Goal: Task Accomplishment & Management: Manage account settings

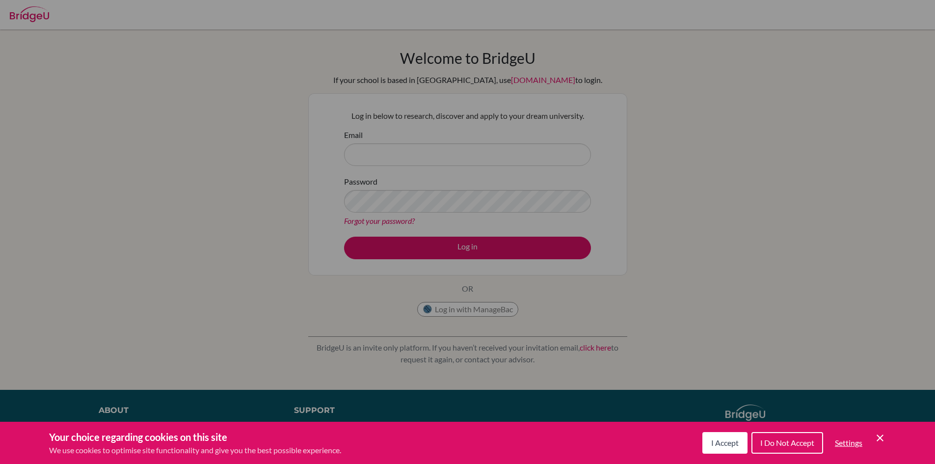
click at [392, 287] on div "Cookie Preferences" at bounding box center [467, 232] width 935 height 464
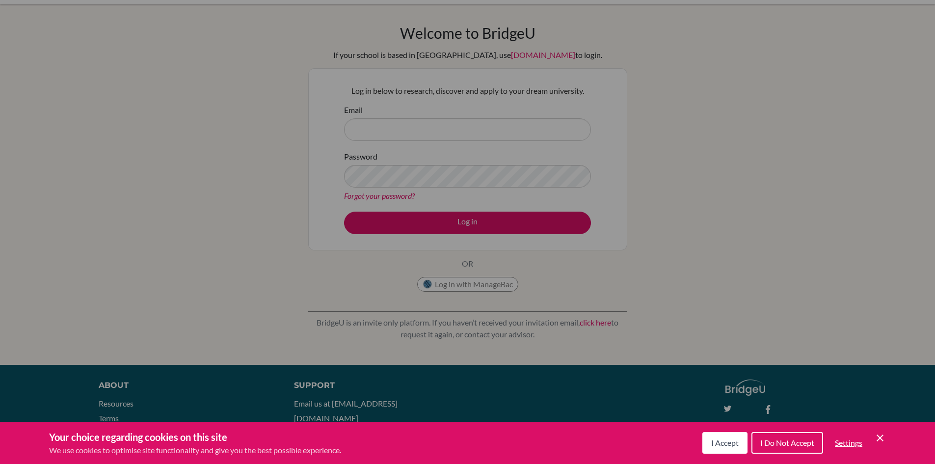
scroll to position [49, 0]
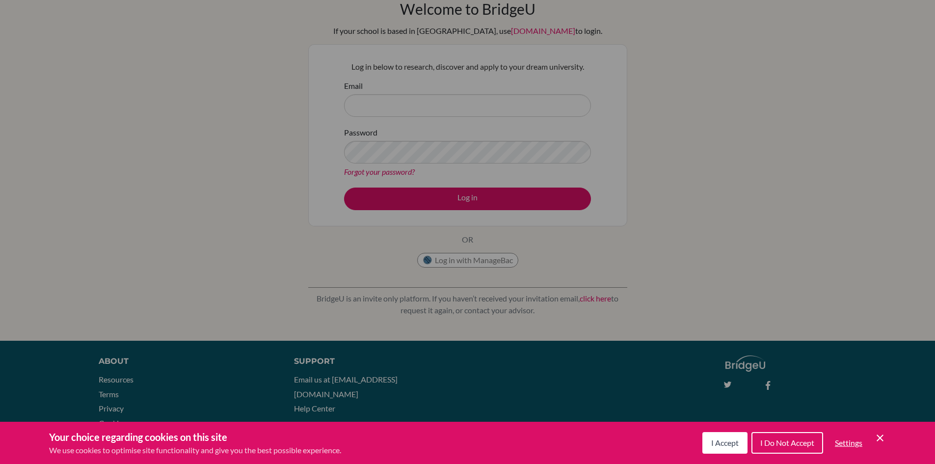
click at [392, 287] on div "Cookie Preferences" at bounding box center [467, 232] width 935 height 464
click at [880, 434] on icon "Cookie Control Close Icon" at bounding box center [880, 438] width 12 height 12
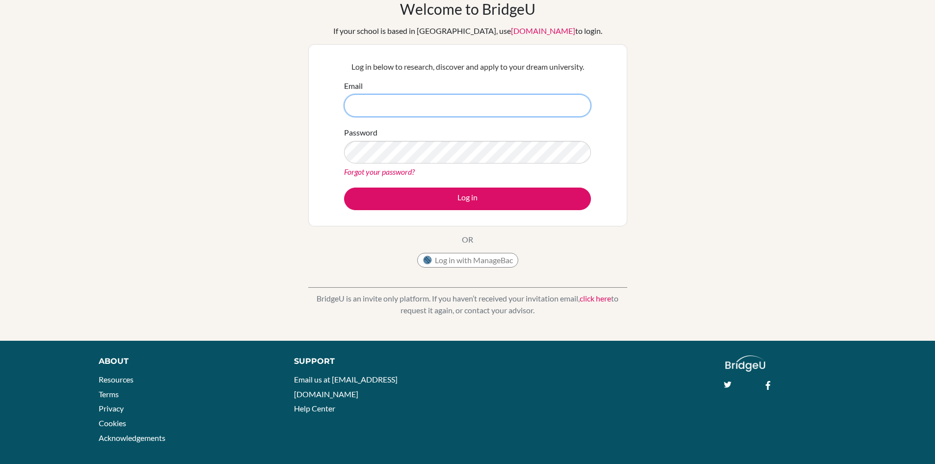
click at [459, 108] on input "Email" at bounding box center [467, 105] width 247 height 23
type input "[EMAIL_ADDRESS][DOMAIN_NAME]"
click at [344, 188] on button "Log in" at bounding box center [467, 199] width 247 height 23
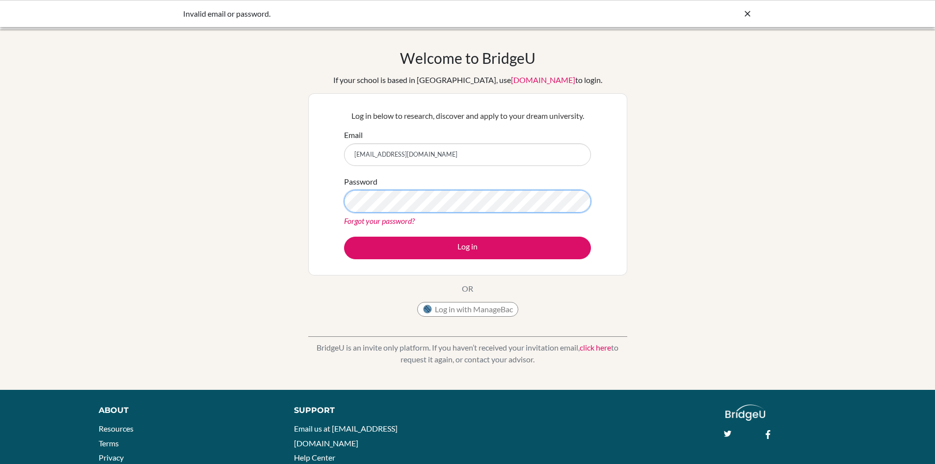
click at [344, 237] on button "Log in" at bounding box center [467, 248] width 247 height 23
click at [745, 12] on icon at bounding box center [748, 14] width 10 height 10
click at [374, 220] on link "Forgot your password?" at bounding box center [379, 220] width 71 height 9
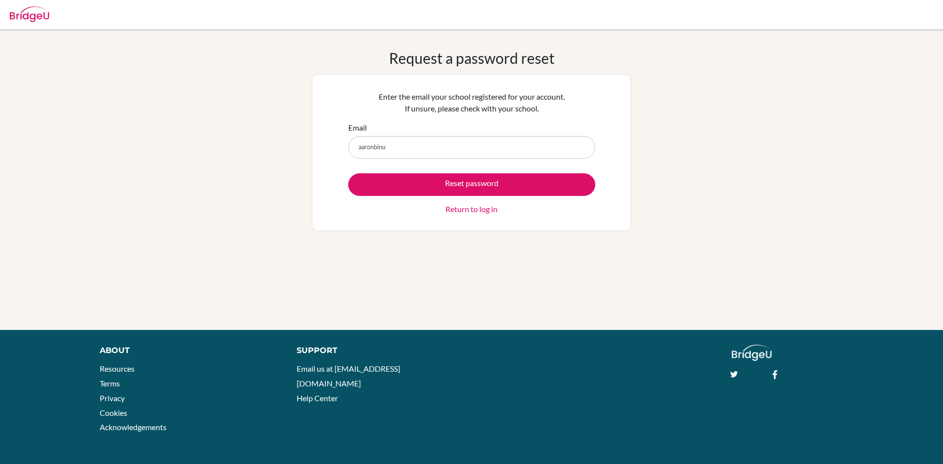
click at [348, 173] on button "Reset password" at bounding box center [471, 184] width 247 height 23
type input "[EMAIL_ADDRESS][DOMAIN_NAME]"
click at [348, 173] on button "Reset password" at bounding box center [471, 184] width 247 height 23
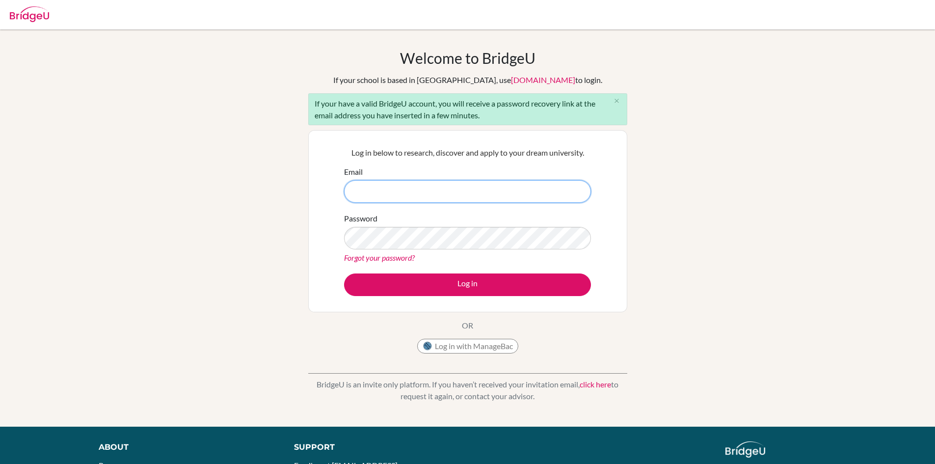
click at [390, 190] on input "Email" at bounding box center [467, 191] width 247 height 23
paste input "[EMAIL_ADDRESS][DOMAIN_NAME]"
type input "[EMAIL_ADDRESS][DOMAIN_NAME]"
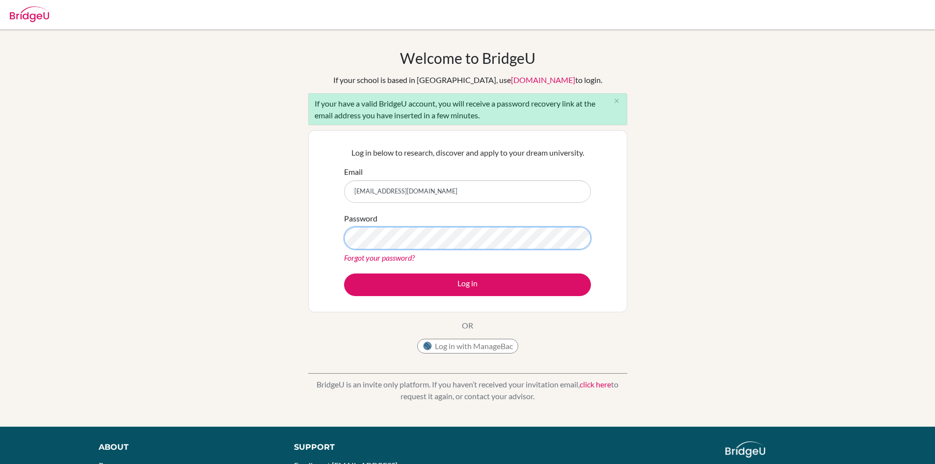
click at [344, 273] on button "Log in" at bounding box center [467, 284] width 247 height 23
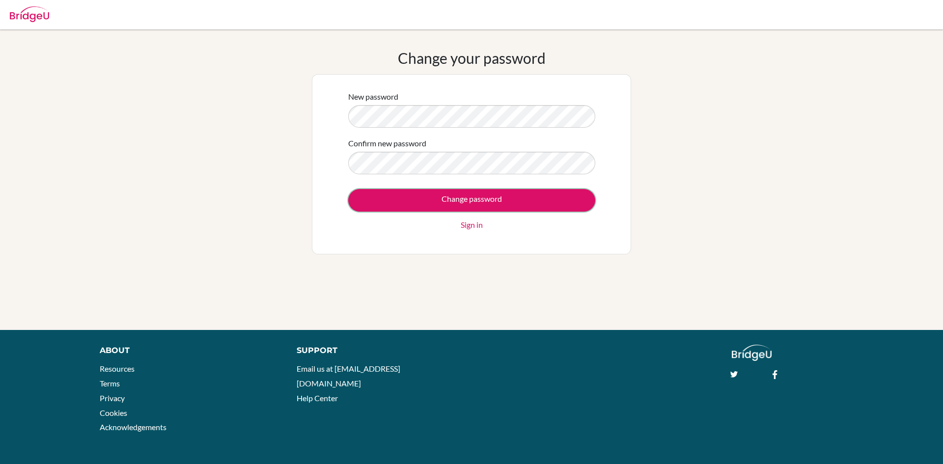
click at [348, 189] on input "Change password" at bounding box center [471, 200] width 247 height 23
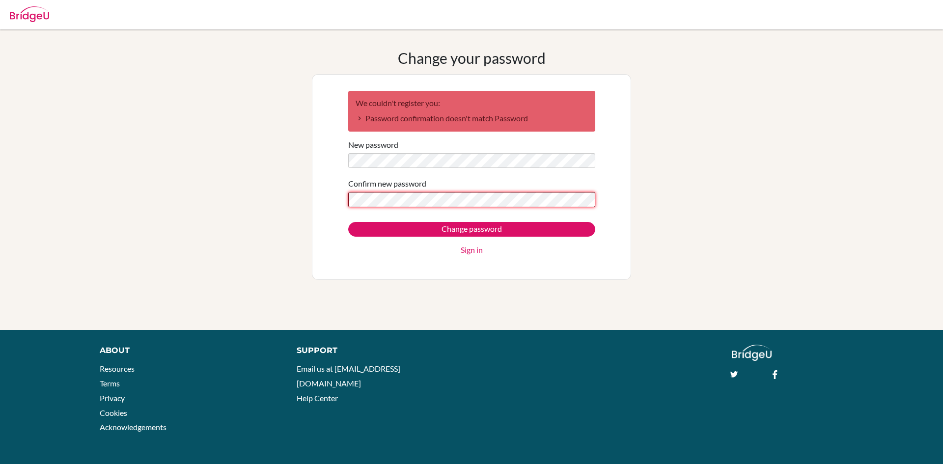
click at [348, 222] on input "Change password" at bounding box center [471, 229] width 247 height 15
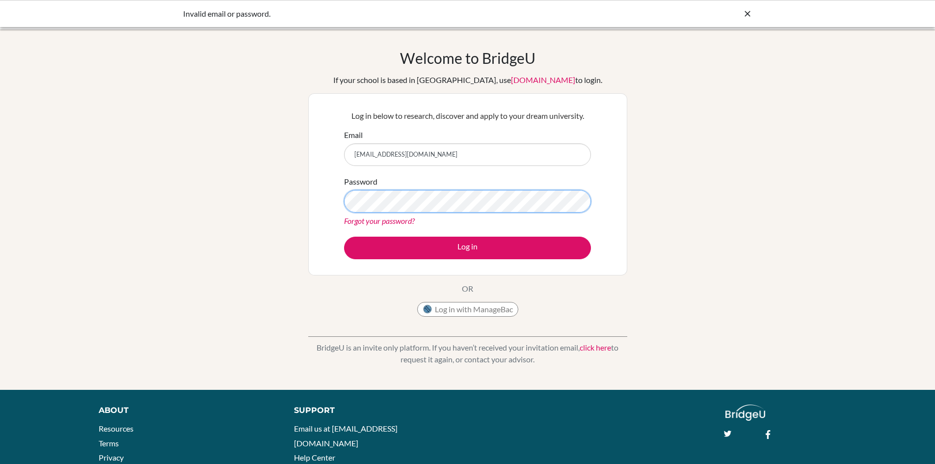
click at [344, 237] on button "Log in" at bounding box center [467, 248] width 247 height 23
